Goal: Use online tool/utility: Utilize a website feature to perform a specific function

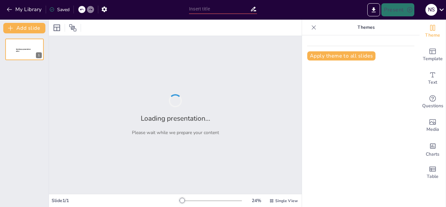
type input "Imported Presentacion trabajo final.pptx"
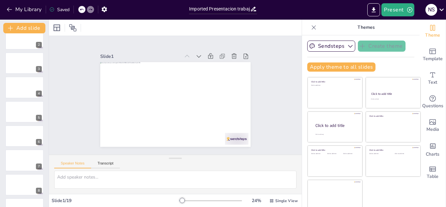
scroll to position [12, 0]
click at [8, 10] on icon "button" at bounding box center [9, 9] width 7 height 7
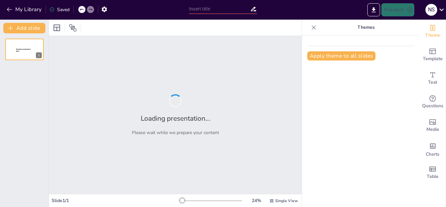
type input "Imported TRABAJO FINAL DE CONTABILIDAD.pptx"
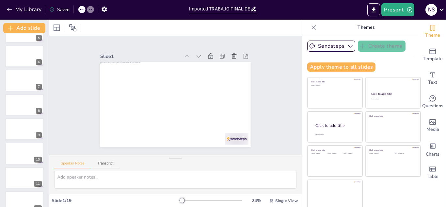
scroll to position [118, 0]
